Goal: Understand process/instructions: Learn how to perform a task or action

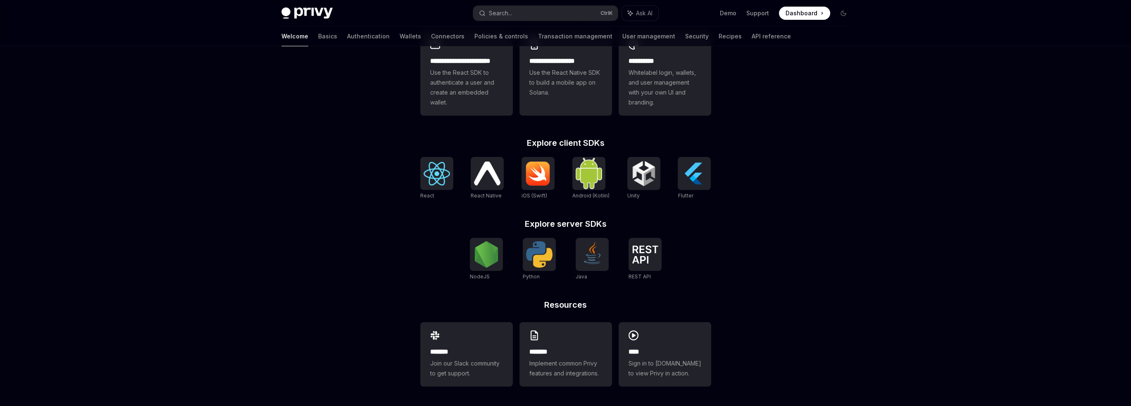
scroll to position [251, 0]
type textarea "*"
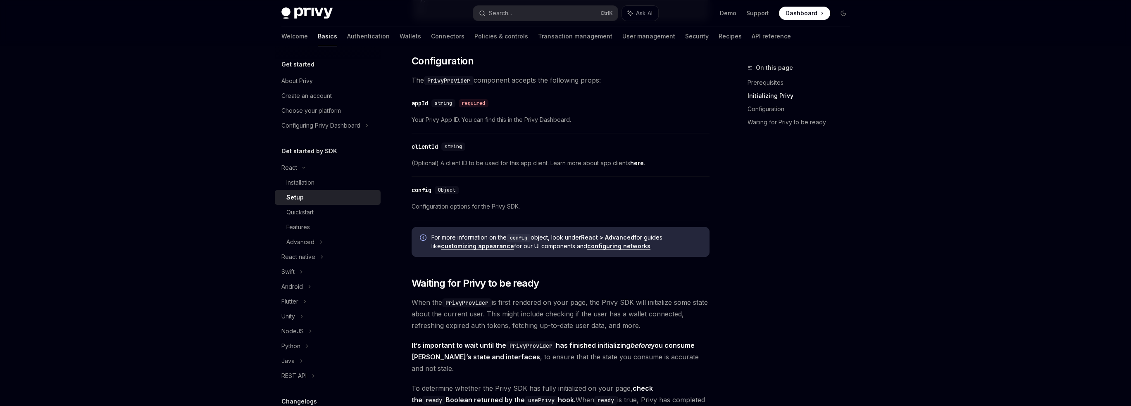
scroll to position [579, 0]
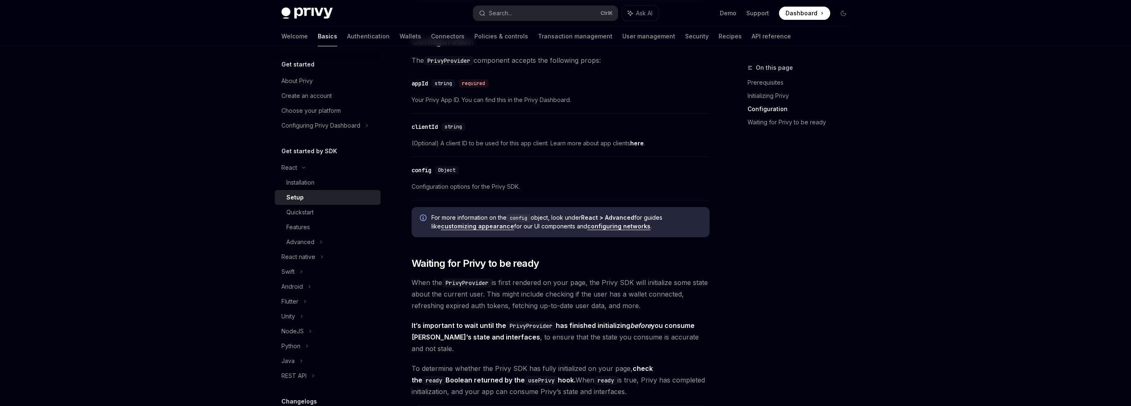
type textarea "*"
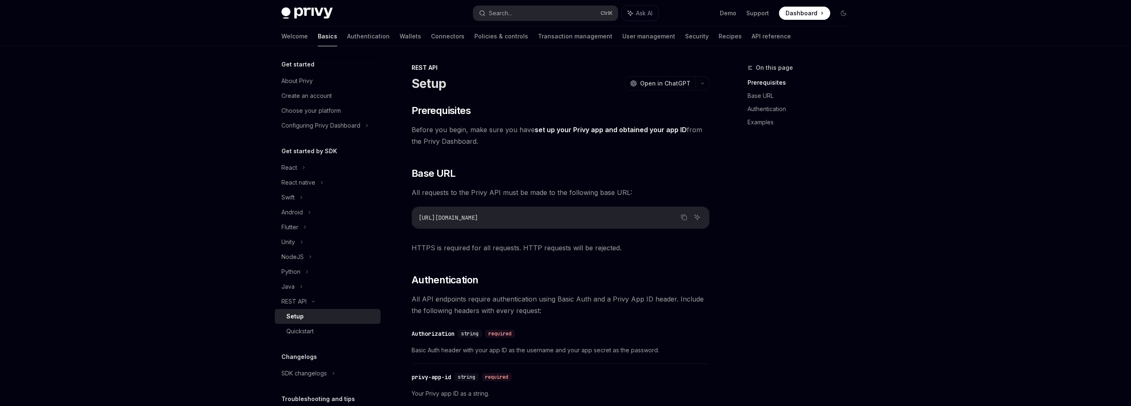
type textarea "*"
